Goal: Task Accomplishment & Management: Use online tool/utility

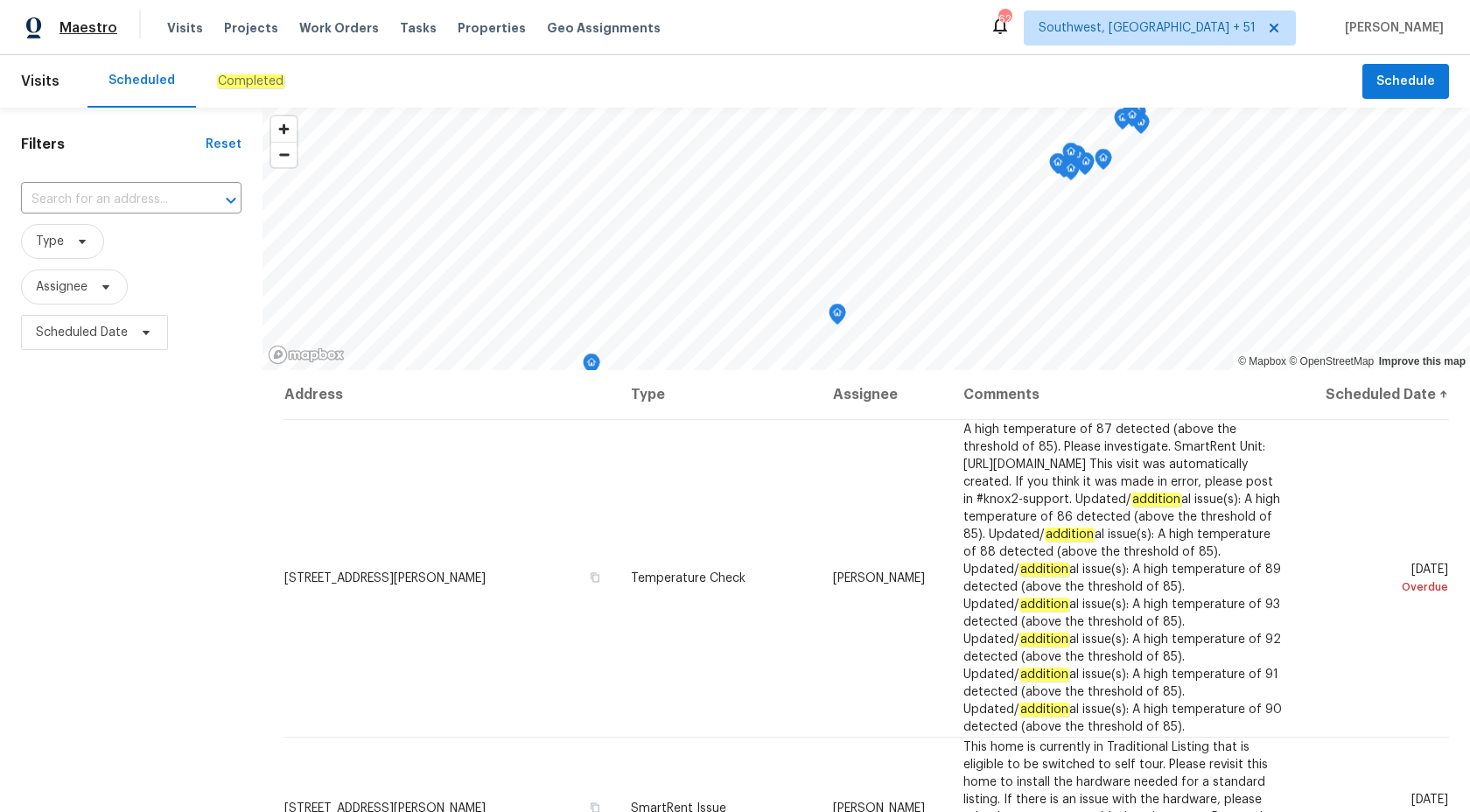
click at [82, 33] on span "Maestro" at bounding box center [89, 28] width 58 height 18
